Goal: Task Accomplishment & Management: Use online tool/utility

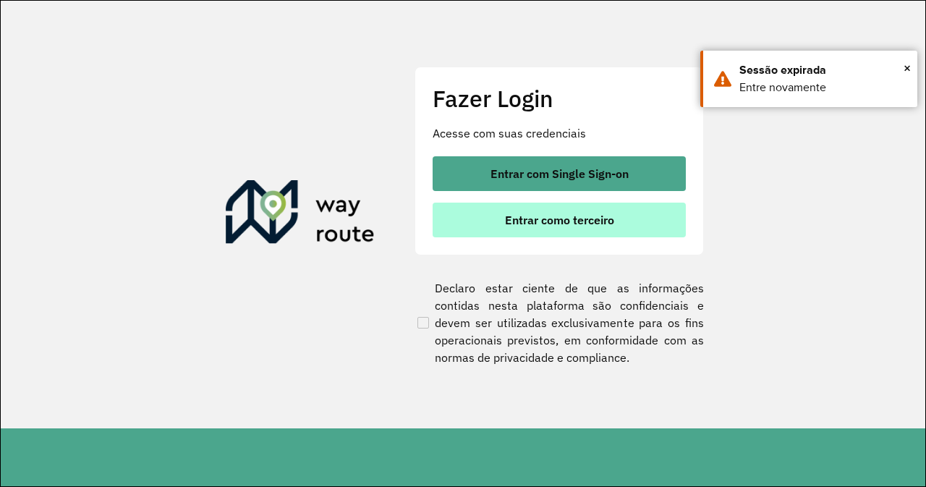
click at [601, 226] on span "Entrar como terceiro" at bounding box center [559, 220] width 109 height 12
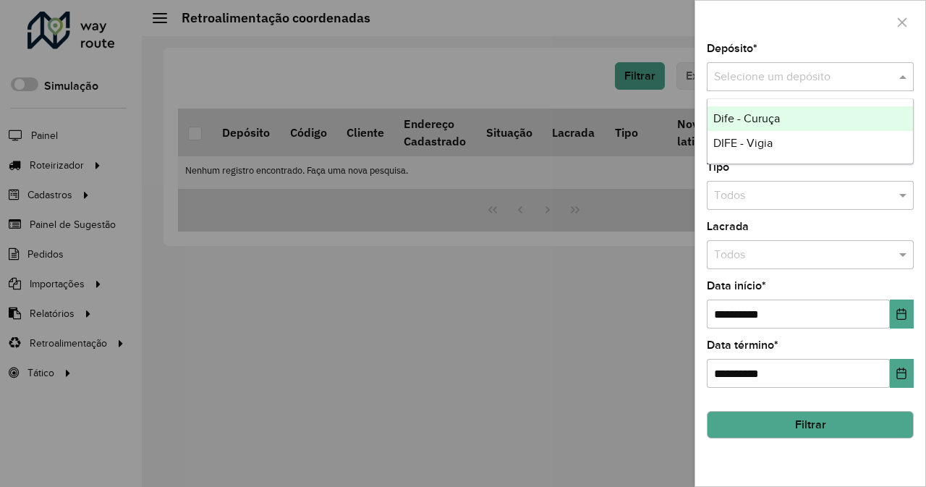
click at [872, 87] on div "Selecione um depósito" at bounding box center [810, 76] width 207 height 29
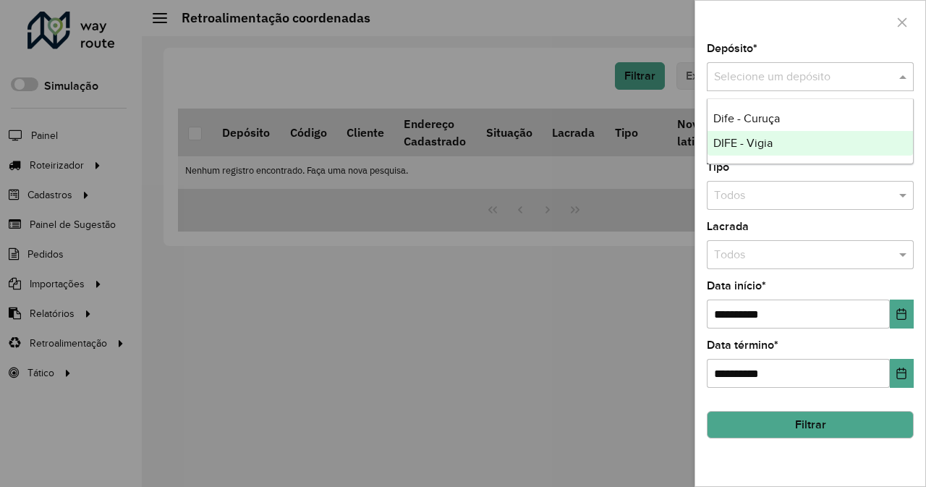
click at [831, 143] on div "DIFE - Vigia" at bounding box center [809, 143] width 205 height 25
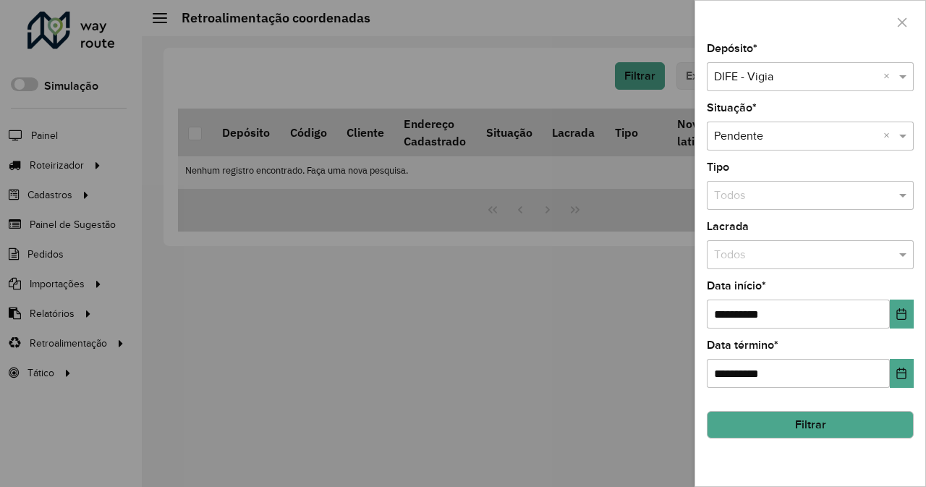
click at [812, 421] on button "Filtrar" at bounding box center [810, 424] width 207 height 27
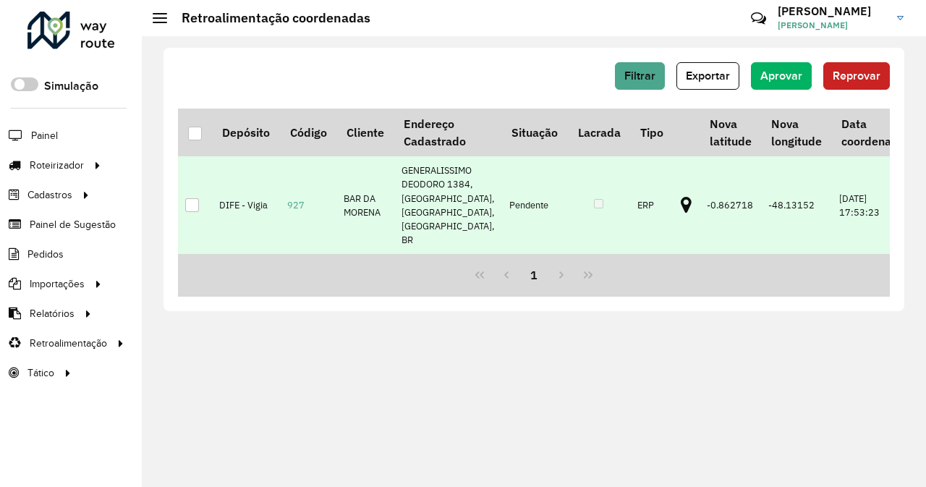
click at [189, 198] on div at bounding box center [192, 205] width 14 height 14
click at [806, 88] on button "Aprovar" at bounding box center [781, 75] width 61 height 27
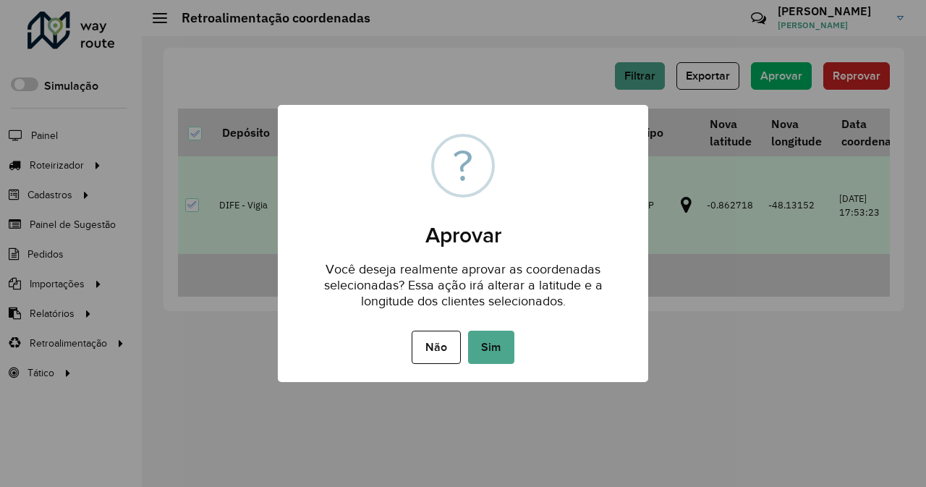
click at [485, 354] on button "Sim" at bounding box center [491, 347] width 46 height 33
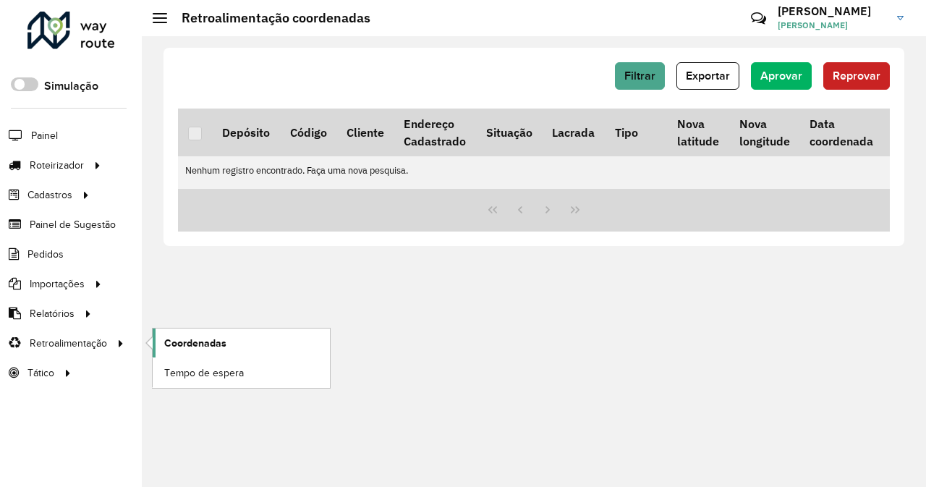
click at [228, 338] on link "Coordenadas" at bounding box center [241, 342] width 177 height 29
click at [214, 352] on link "Coordenadas" at bounding box center [241, 342] width 177 height 29
click at [213, 352] on link "Coordenadas" at bounding box center [241, 342] width 177 height 29
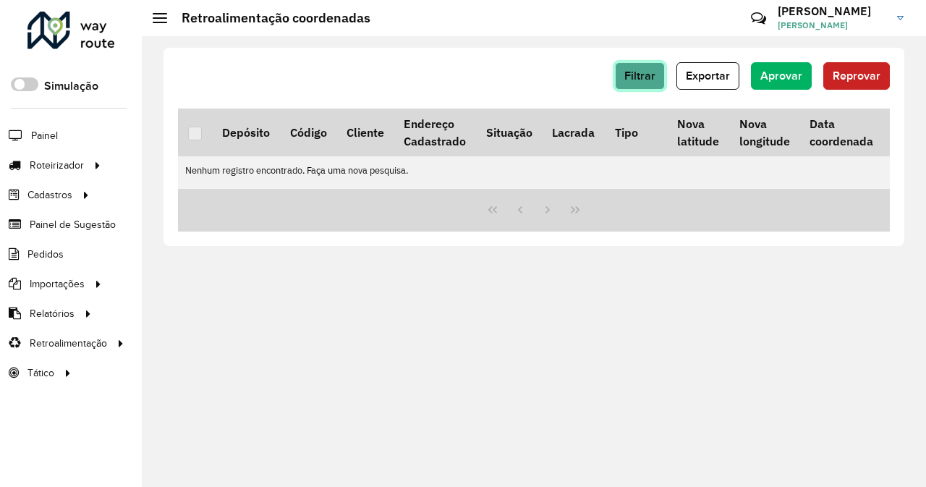
click at [654, 84] on button "Filtrar" at bounding box center [640, 75] width 50 height 27
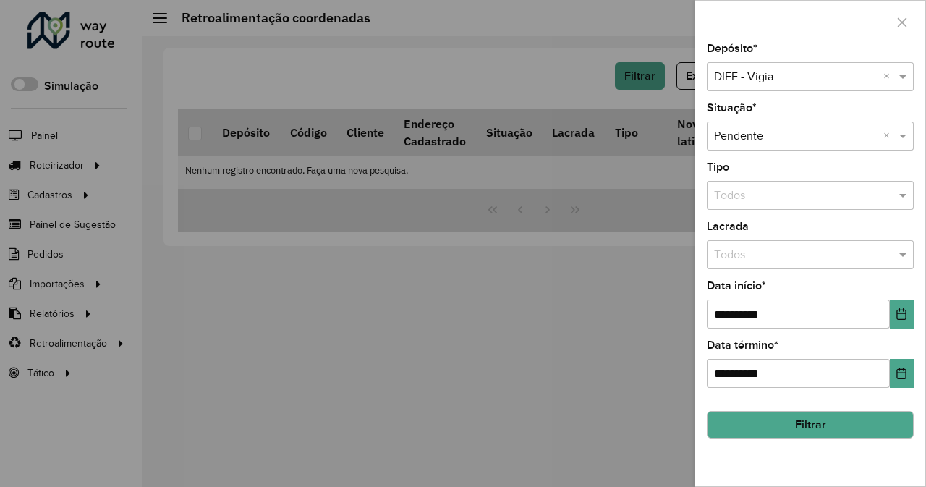
click at [754, 82] on input "text" at bounding box center [795, 77] width 163 height 17
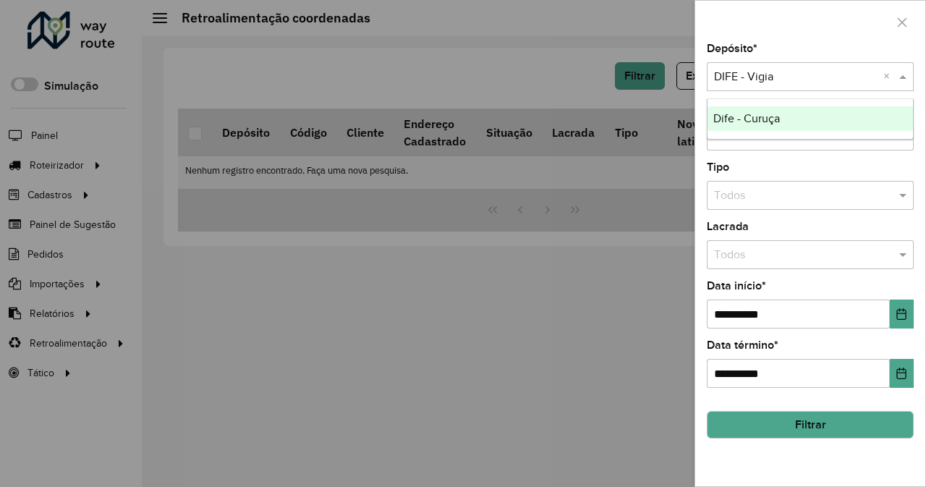
click at [832, 425] on button "Filtrar" at bounding box center [810, 424] width 207 height 27
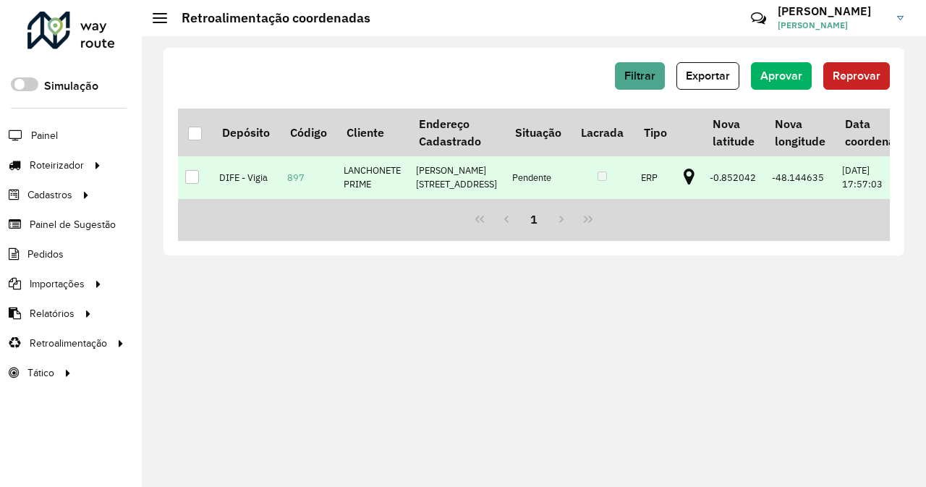
click at [194, 184] on div at bounding box center [192, 177] width 14 height 14
click at [773, 76] on span "Aprovar" at bounding box center [781, 75] width 42 height 12
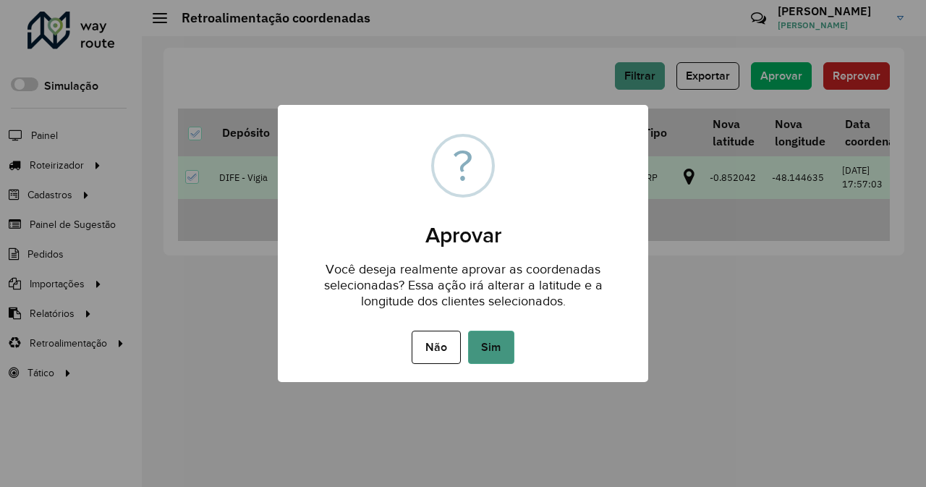
click at [495, 356] on button "Sim" at bounding box center [491, 347] width 46 height 33
